Goal: Information Seeking & Learning: Learn about a topic

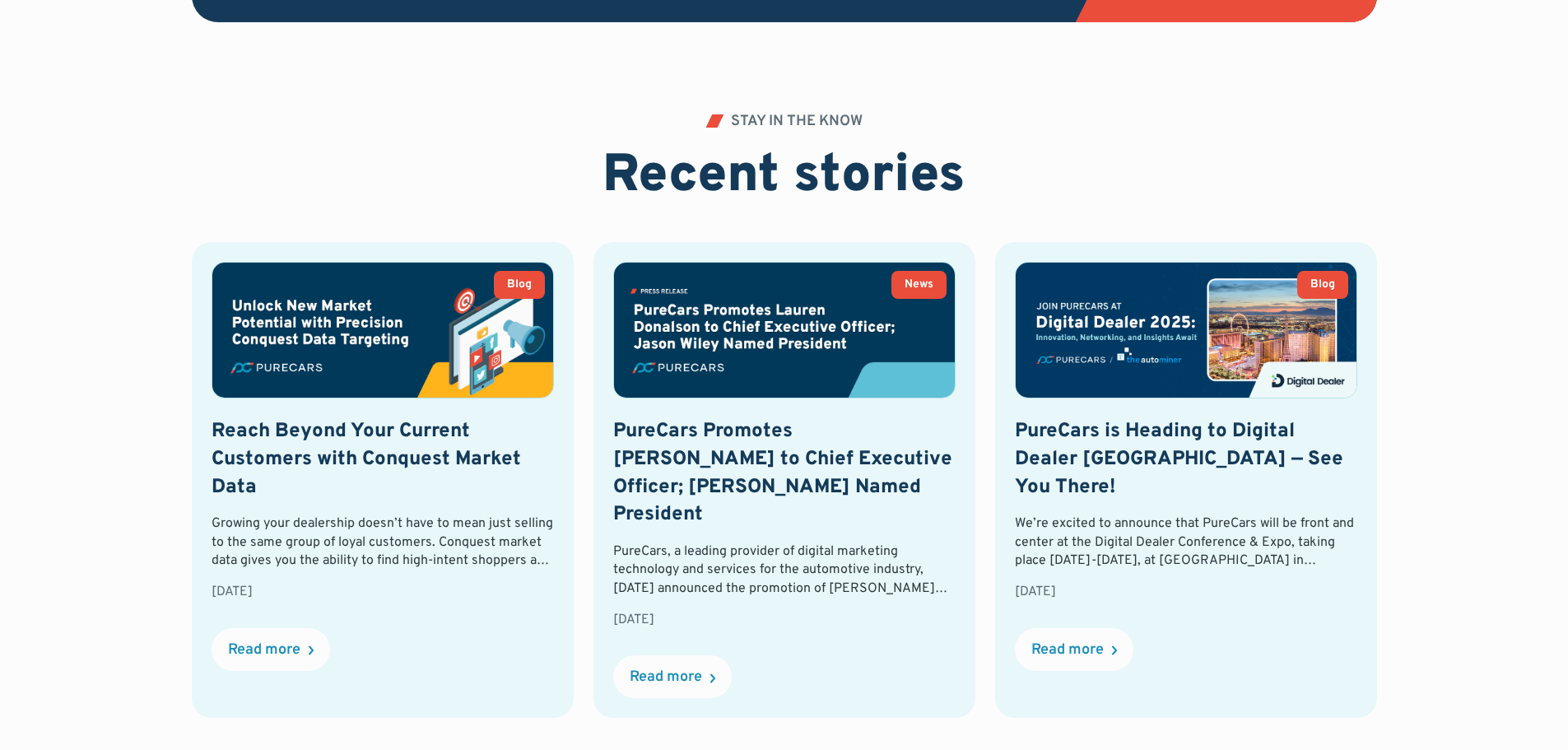
scroll to position [3706, 0]
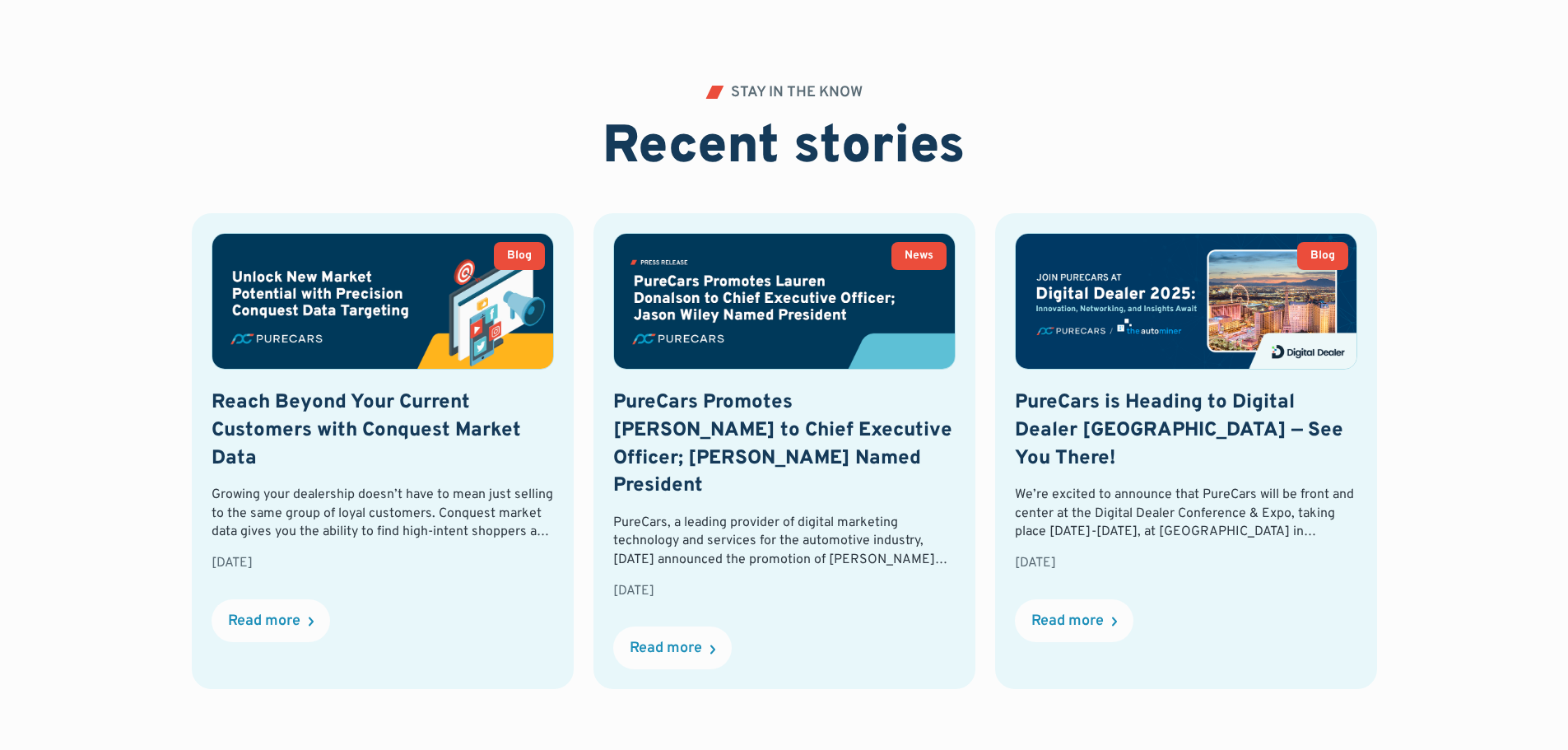
click at [65, 467] on div "STAY IN THE KNOW Recent stories Blog Reach Beyond Your Current Customers with C…" at bounding box center [784, 433] width 1568 height 696
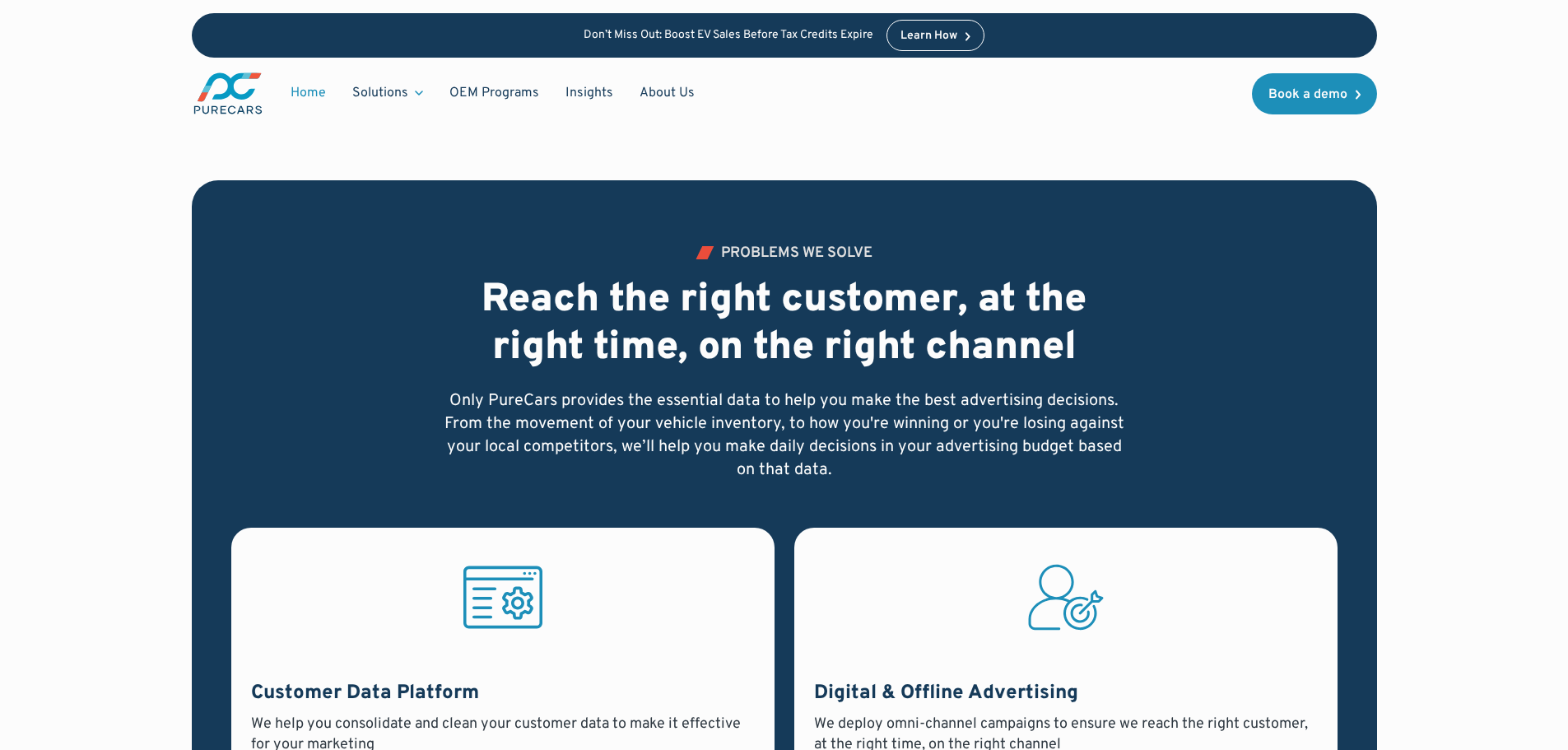
scroll to position [741, 0]
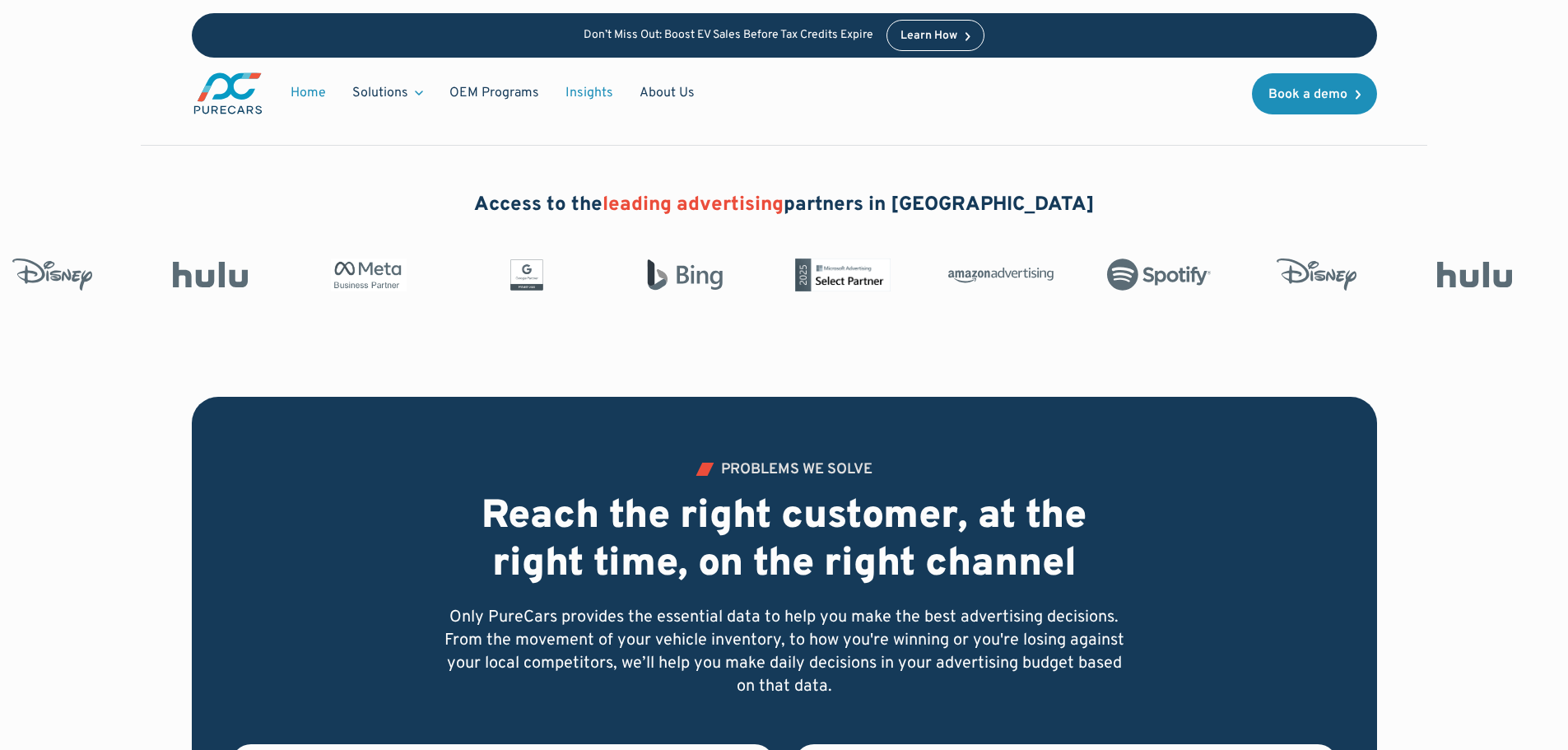
click at [577, 90] on link "Insights" at bounding box center [589, 93] width 74 height 31
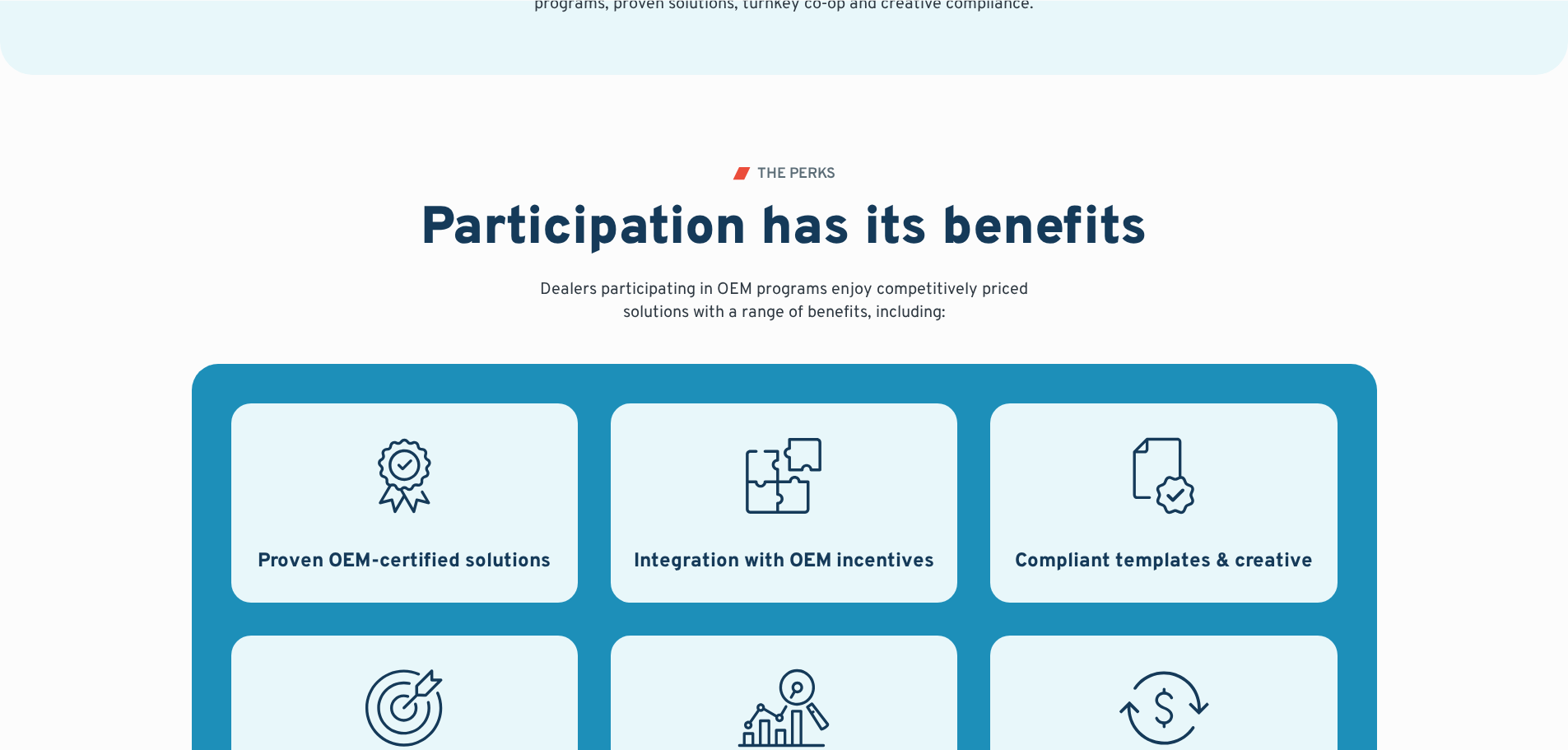
scroll to position [494, 0]
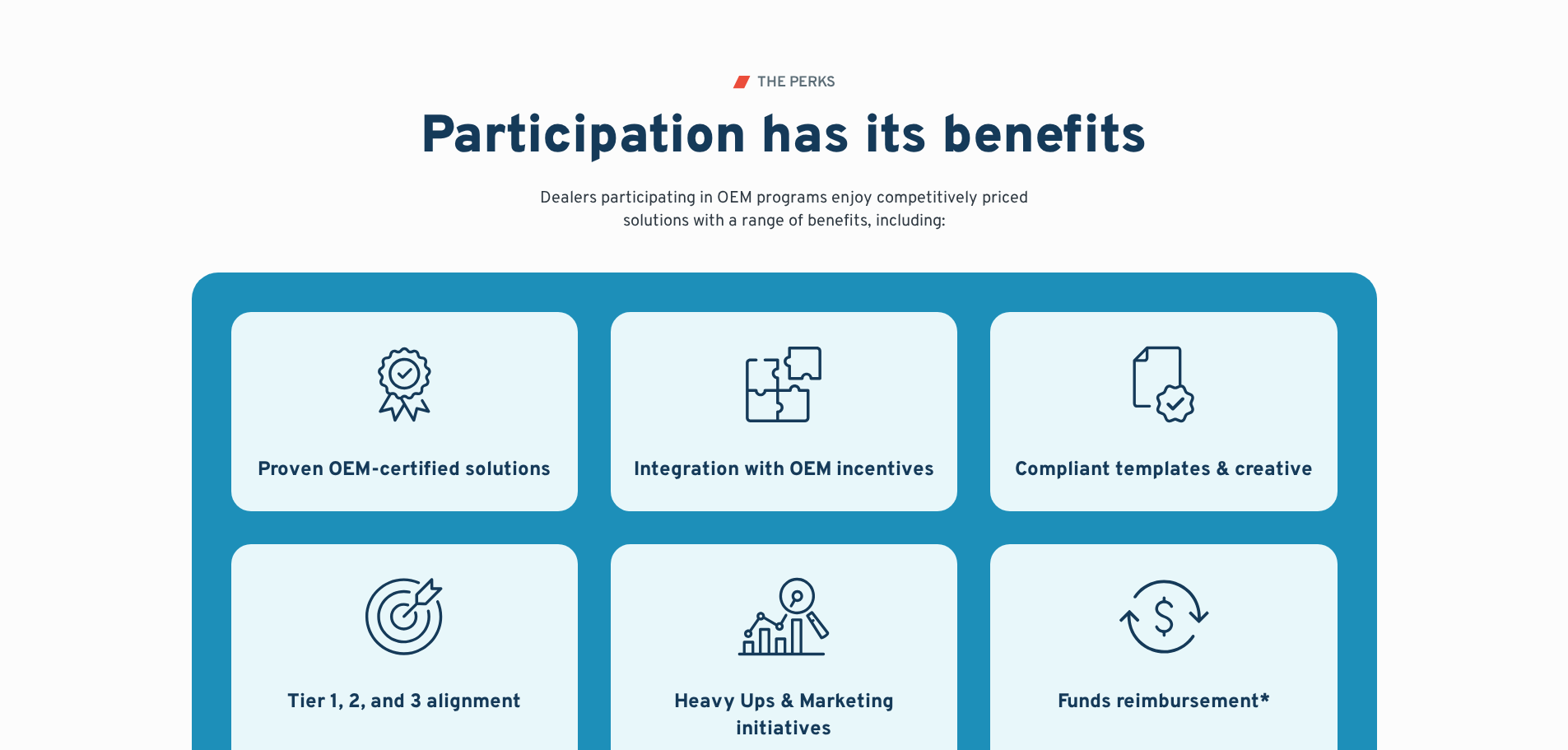
click at [1179, 430] on div at bounding box center [1163, 384] width 92 height 92
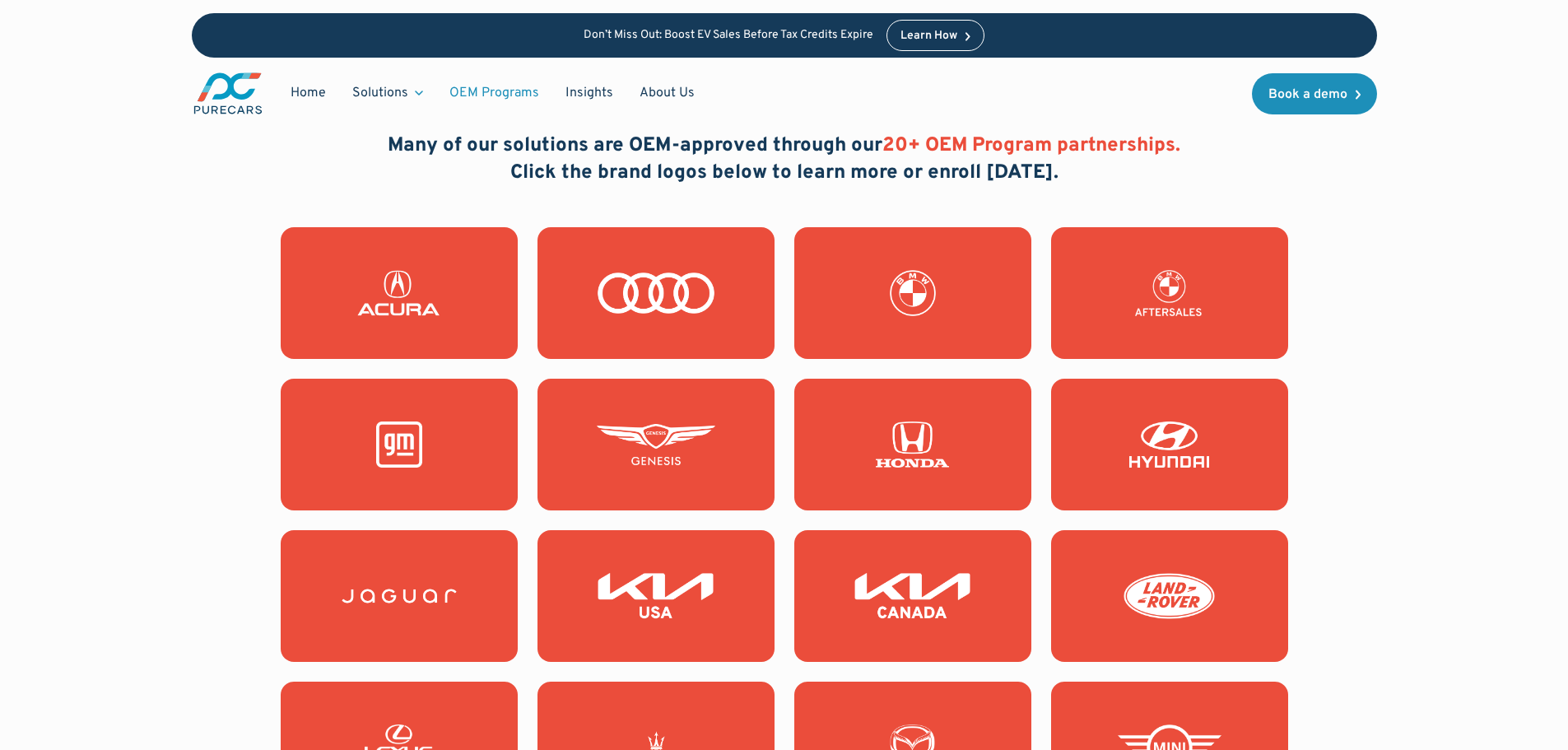
scroll to position [1400, 0]
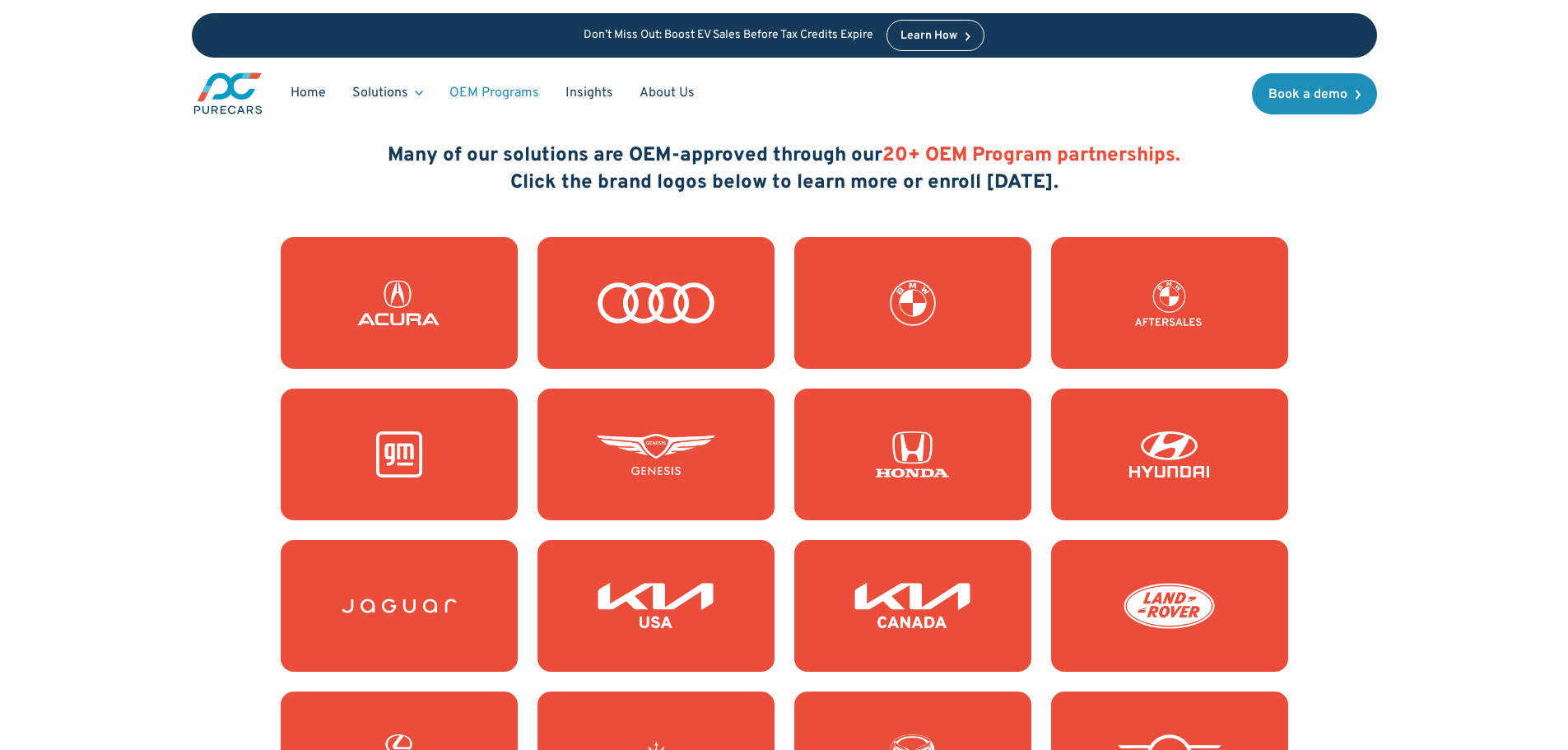
click at [650, 602] on img at bounding box center [656, 605] width 118 height 46
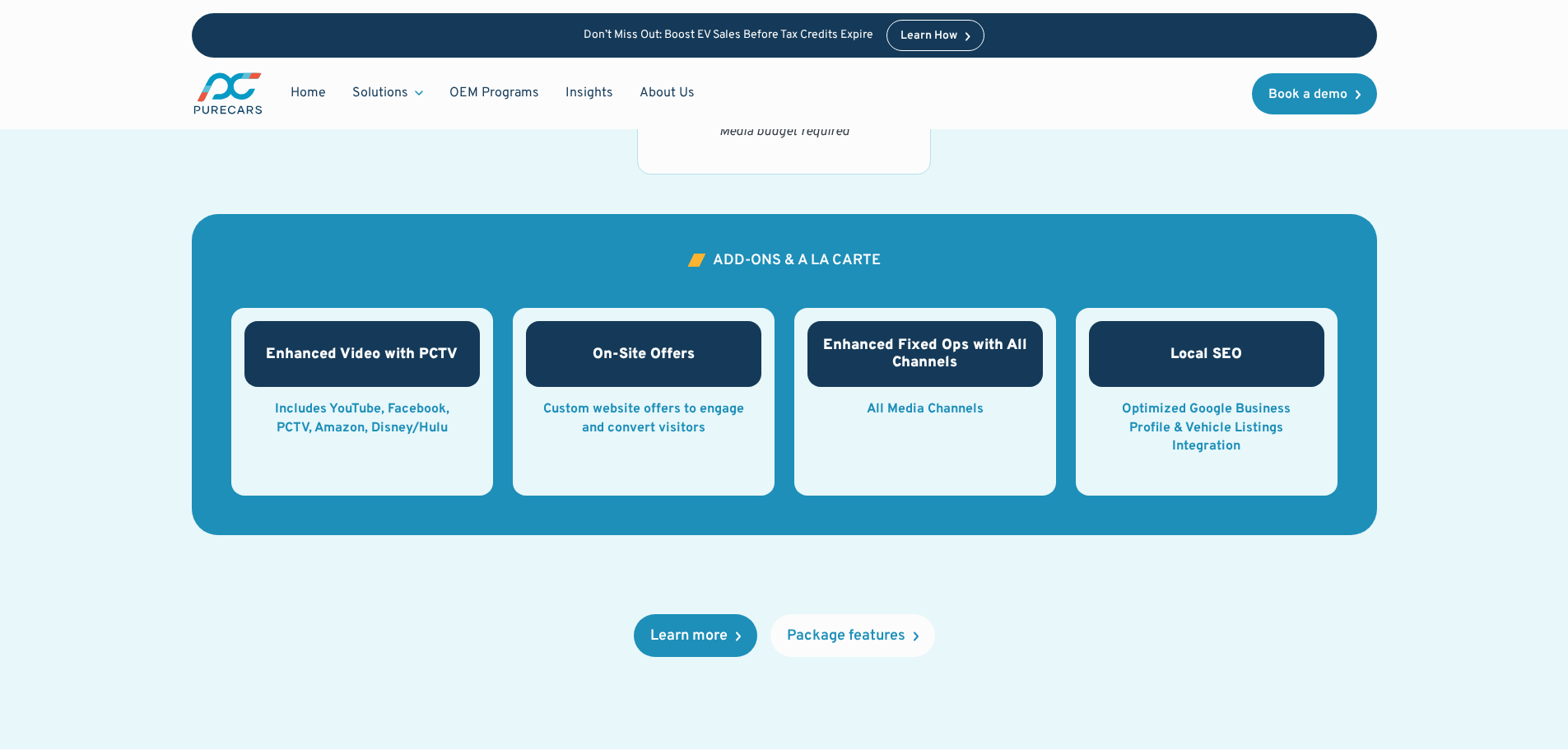
scroll to position [2141, 0]
